Goal: Check status

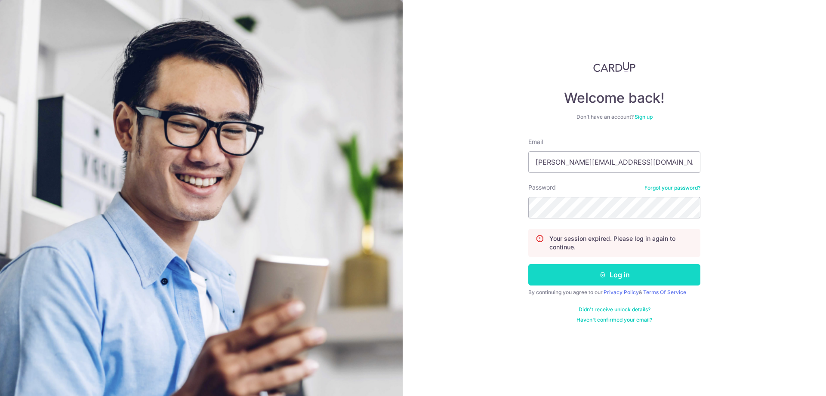
click at [627, 276] on button "Log in" at bounding box center [614, 275] width 172 height 22
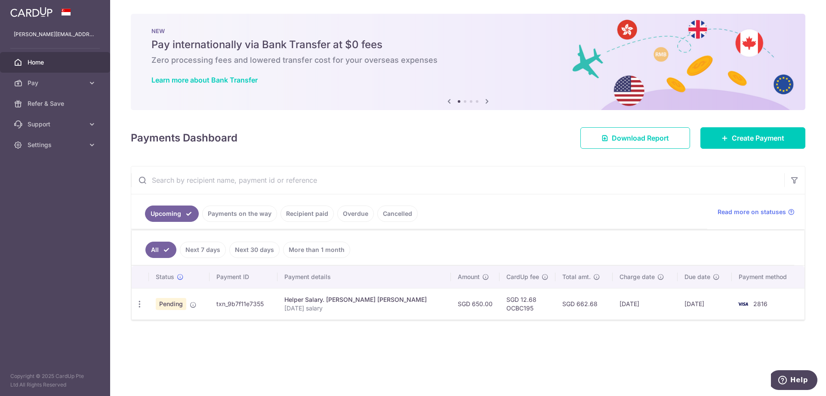
click at [306, 216] on link "Recipient paid" at bounding box center [307, 214] width 53 height 16
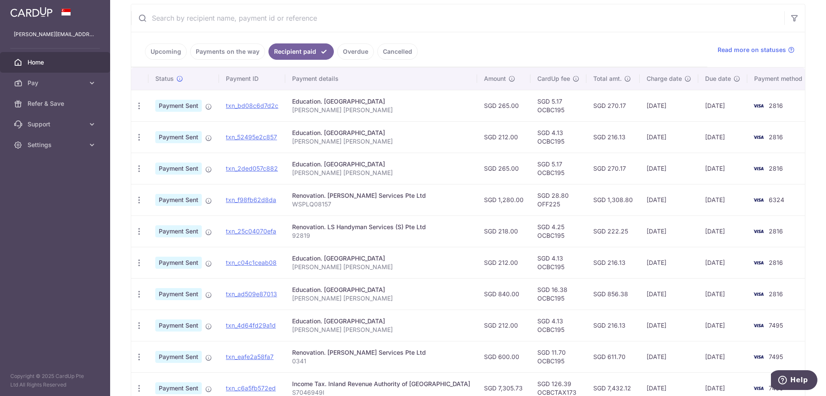
scroll to position [176, 0]
